Goal: Browse casually

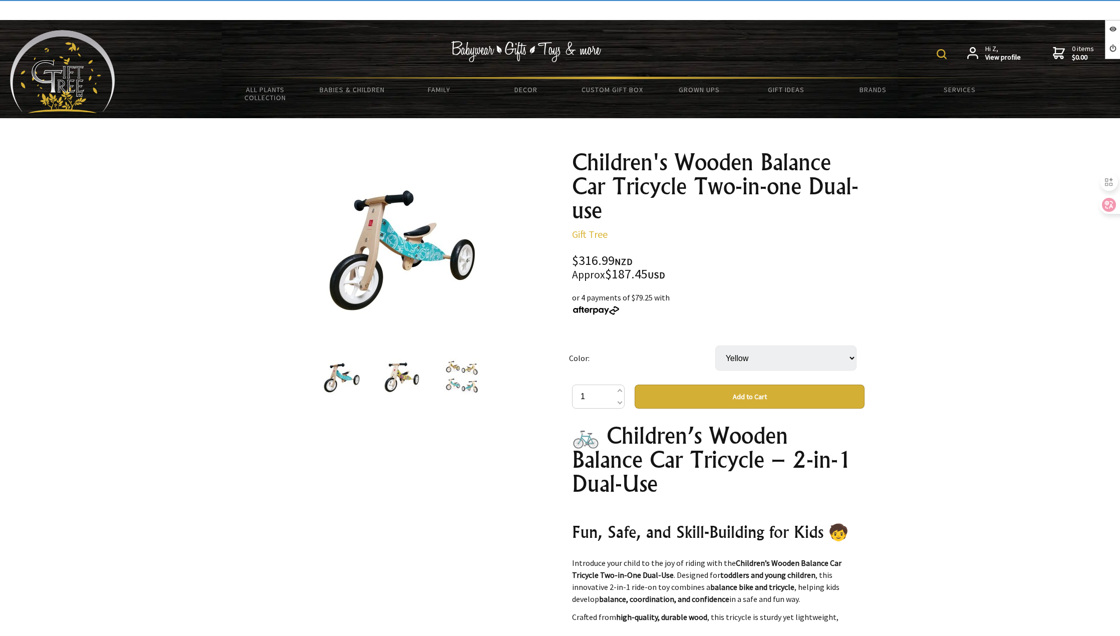
select select "Yellow"
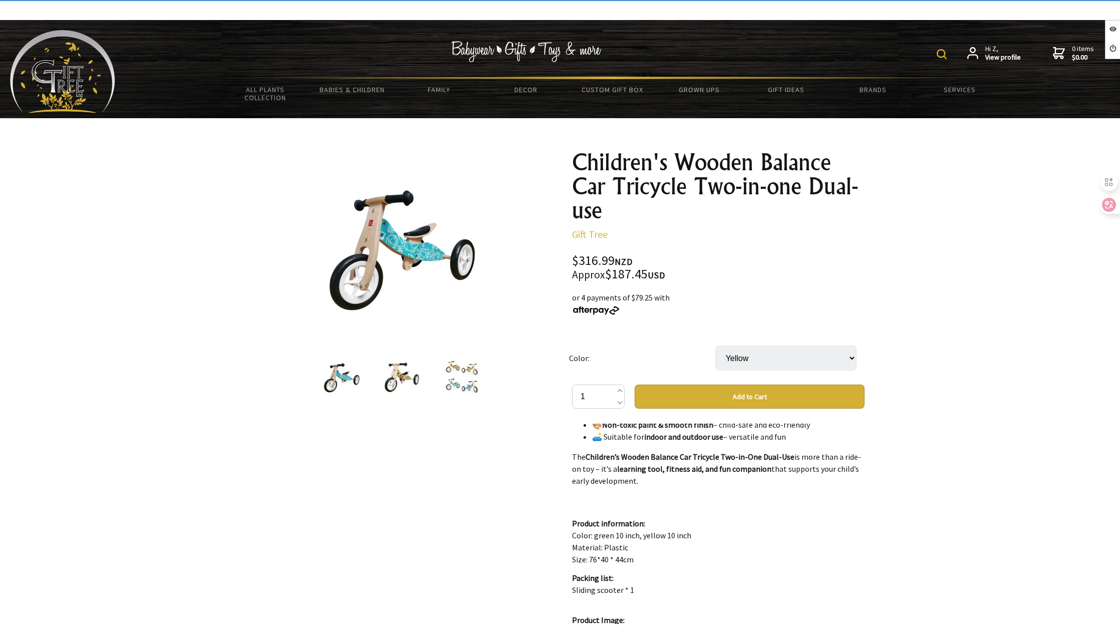
scroll to position [501, 0]
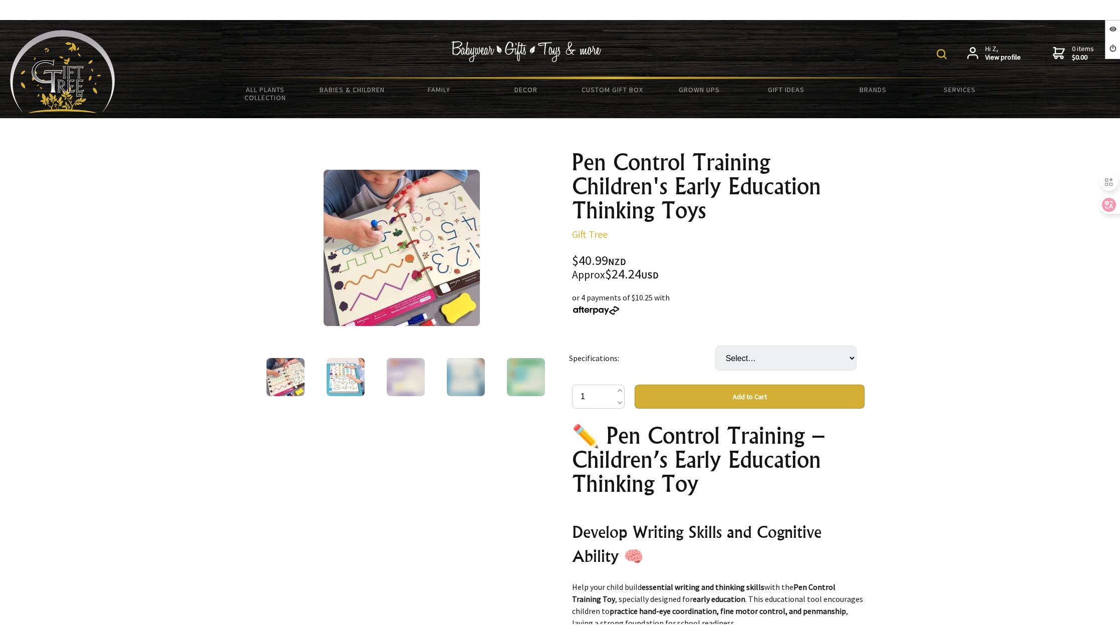
scroll to position [451, 0]
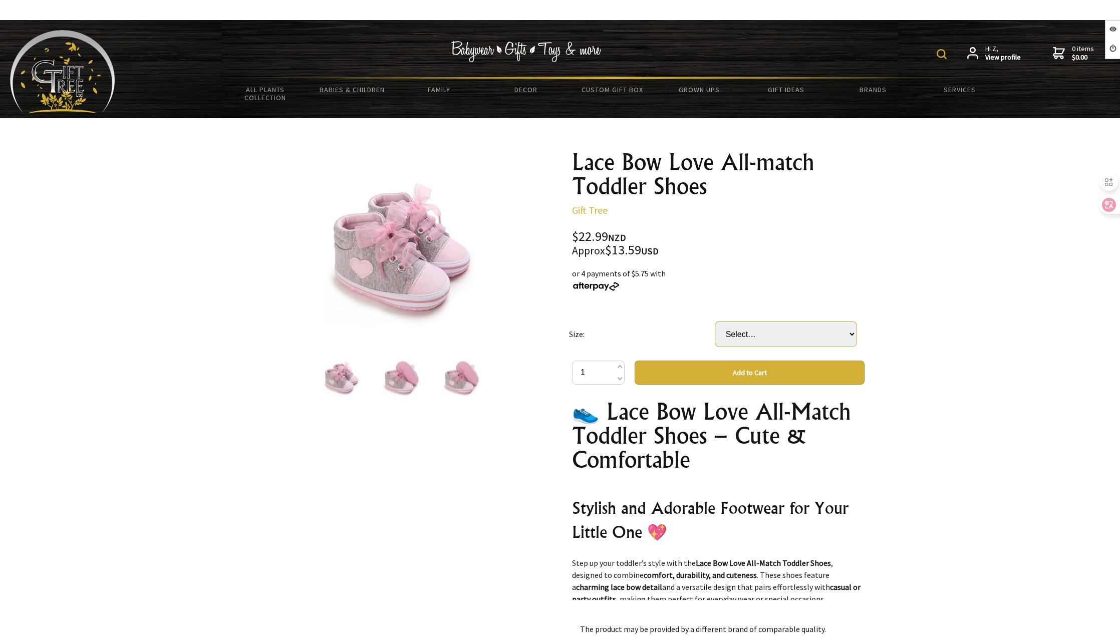
drag, startPoint x: 0, startPoint y: 0, endPoint x: 764, endPoint y: 334, distance: 834.2
click at [764, 334] on select "Select… 11cm 12cm 13cm" at bounding box center [785, 334] width 141 height 25
select select "13cm"
click at [715, 322] on select "Select… 11cm 12cm 13cm" at bounding box center [785, 334] width 141 height 25
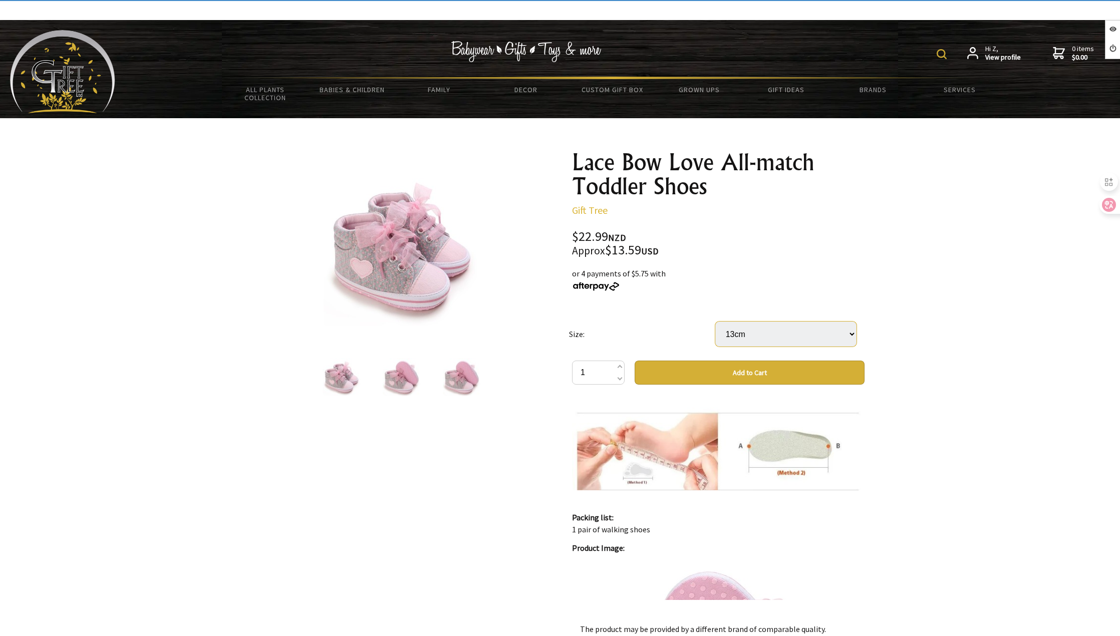
scroll to position [751, 0]
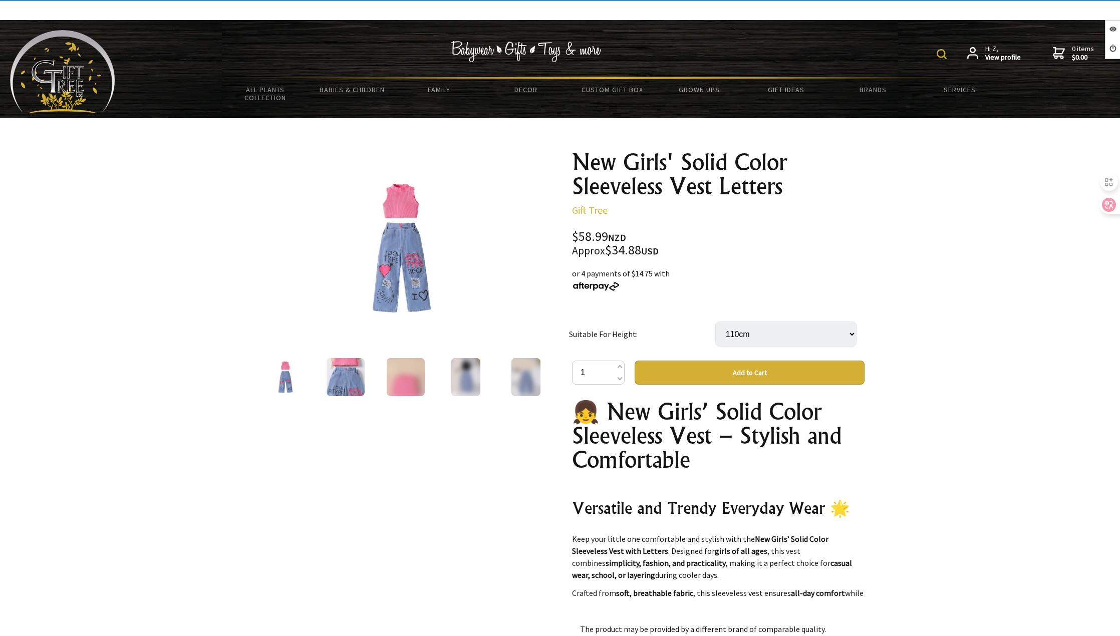
select select "110cm"
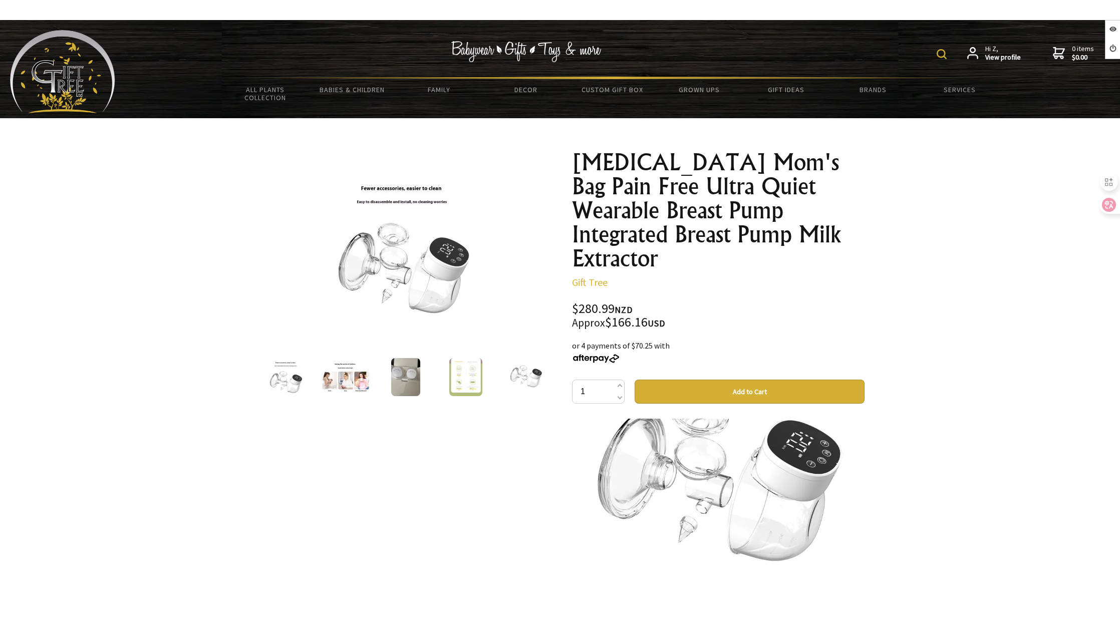
scroll to position [1352, 0]
